Goal: Information Seeking & Learning: Learn about a topic

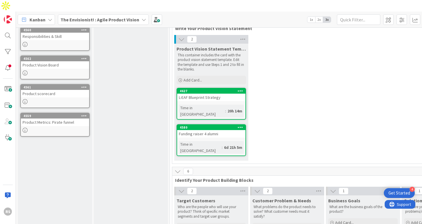
click at [212, 94] on div "L-EAF Blueprint Strategy" at bounding box center [211, 98] width 68 height 8
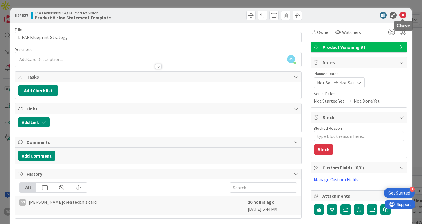
click at [401, 14] on icon at bounding box center [402, 15] width 7 height 7
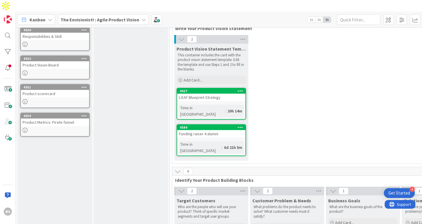
click at [113, 17] on b "The Envisionist! : Agile Product Vision" at bounding box center [99, 20] width 79 height 6
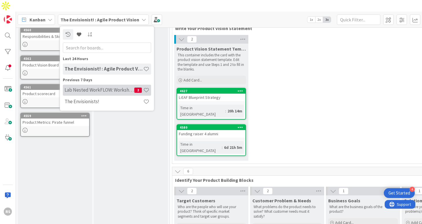
click at [114, 87] on h4 "Lab Nested WorkFLOW: Workshop" at bounding box center [99, 90] width 70 height 6
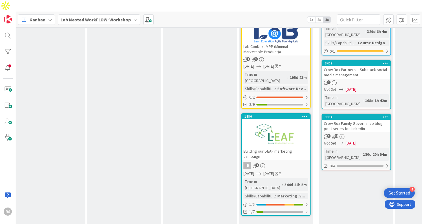
scroll to position [461, 247]
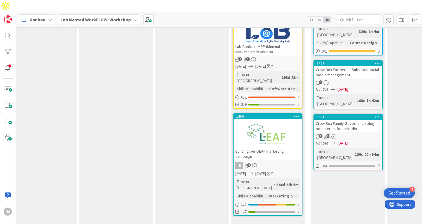
click at [267, 147] on div "Building our L-EAF marketing campaign" at bounding box center [267, 153] width 68 height 13
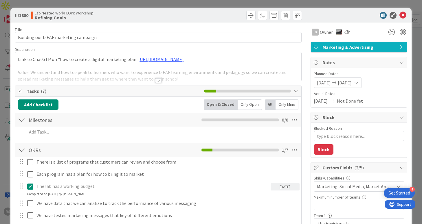
click at [158, 81] on div at bounding box center [158, 80] width 6 height 5
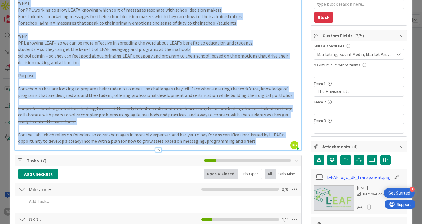
scroll to position [255, 0]
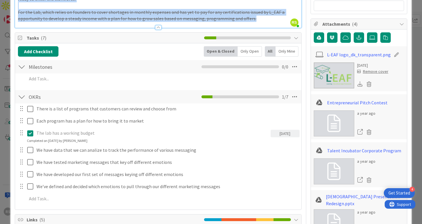
drag, startPoint x: 19, startPoint y: 69, endPoint x: 87, endPoint y: 27, distance: 80.6
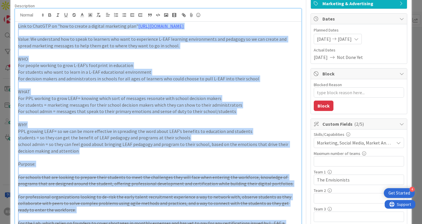
scroll to position [0, 0]
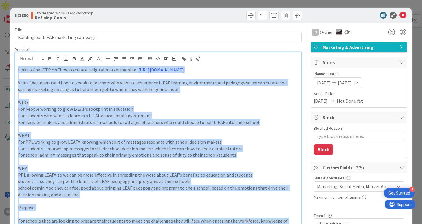
copy div "Lore ip DoloRSI am "con ad elitse d eiusmod temporinc utla" etdol://magnaal.eni…"
click at [402, 14] on icon at bounding box center [402, 15] width 7 height 7
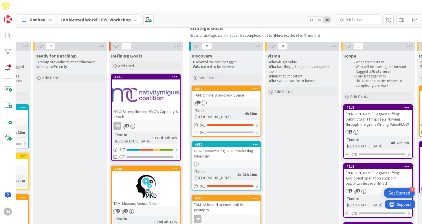
scroll to position [50, 367]
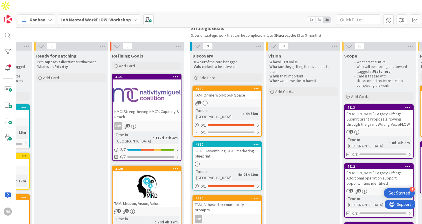
click at [245, 147] on div "L-EAF: Assembling L-EAF marketing blueprint" at bounding box center [227, 153] width 68 height 13
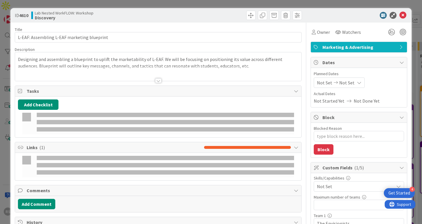
type textarea "x"
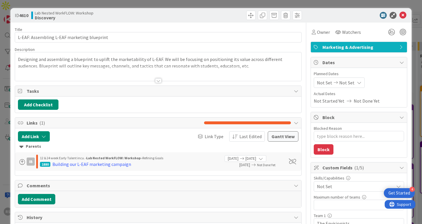
click at [158, 79] on div at bounding box center [158, 80] width 6 height 5
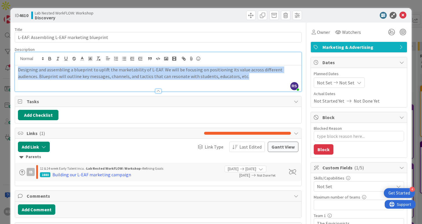
drag, startPoint x: 17, startPoint y: 71, endPoint x: 219, endPoint y: 88, distance: 202.8
click at [219, 88] on div "Description RS [PERSON_NAME] just joined Designing and assembling a blueprint t…" at bounding box center [158, 69] width 286 height 45
copy p "Designing and assembling a blueprint to uplift the marketability of L-EAF. We w…"
click at [401, 14] on icon at bounding box center [402, 15] width 7 height 7
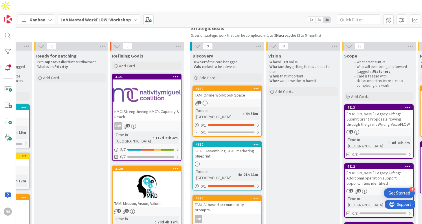
click at [106, 17] on b "Lab Nested WorkFLOW: Workshop" at bounding box center [95, 20] width 70 height 6
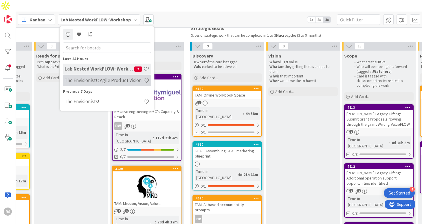
click at [107, 77] on h4 "The Envisionist! : Agile Product Vision" at bounding box center [103, 80] width 79 height 6
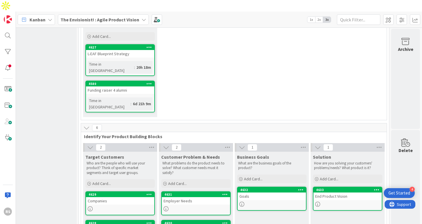
scroll to position [87, 91]
